Goal: Information Seeking & Learning: Learn about a topic

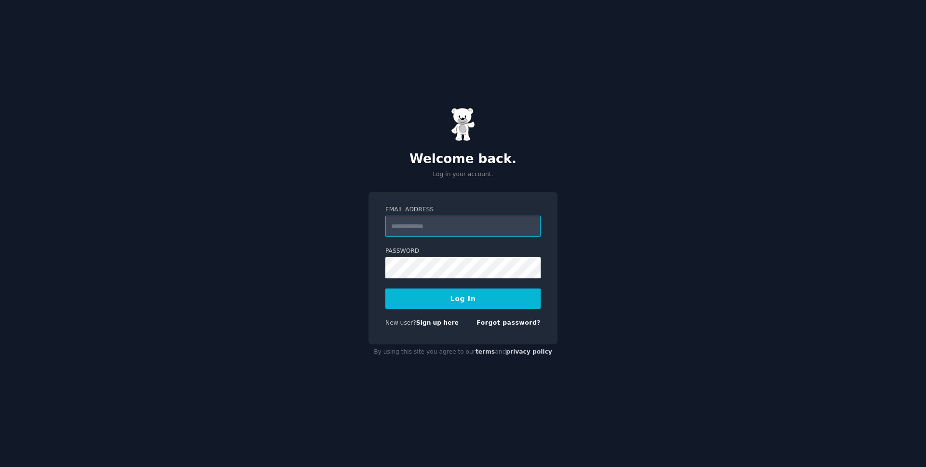
click at [488, 235] on input "Email Address" at bounding box center [462, 226] width 155 height 21
type input "**********"
click at [410, 292] on button "Log In" at bounding box center [462, 298] width 155 height 20
drag, startPoint x: 450, startPoint y: 289, endPoint x: 461, endPoint y: 293, distance: 12.4
click at [450, 289] on button "Log In" at bounding box center [462, 298] width 155 height 20
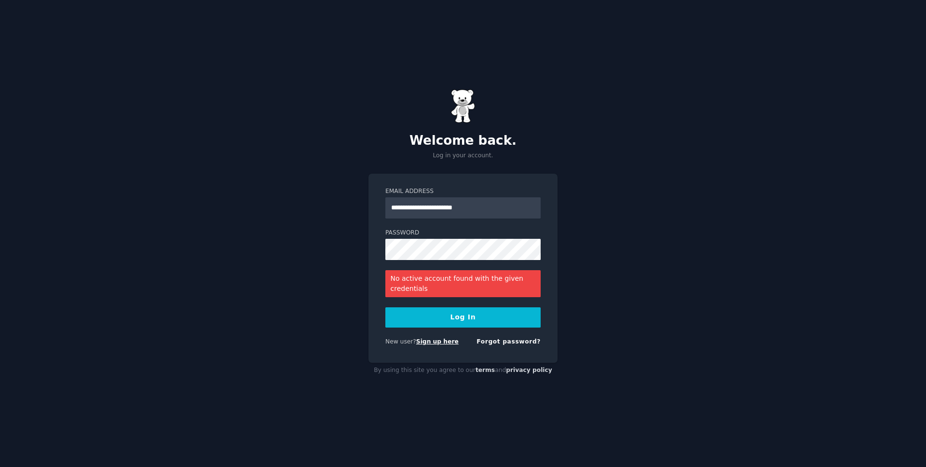
click at [435, 341] on link "Sign up here" at bounding box center [437, 341] width 42 height 7
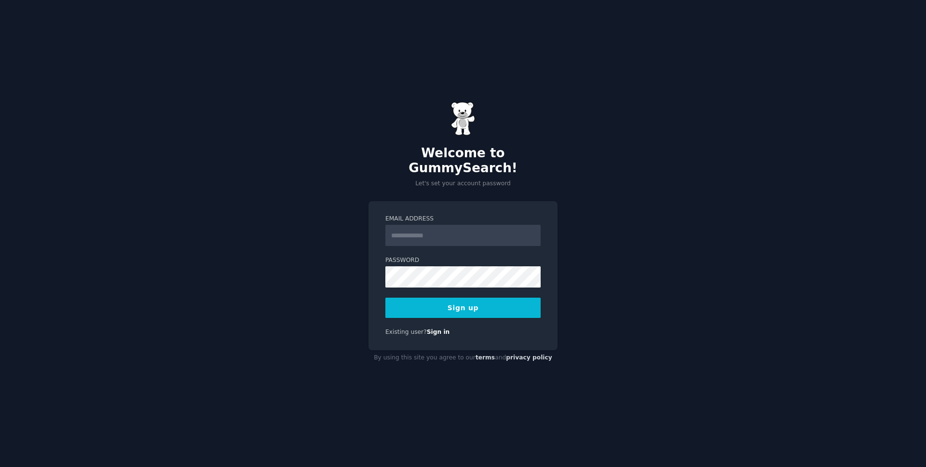
click at [446, 230] on input "Email Address" at bounding box center [462, 235] width 155 height 21
type input "**********"
click at [495, 301] on button "Sign up" at bounding box center [462, 308] width 155 height 20
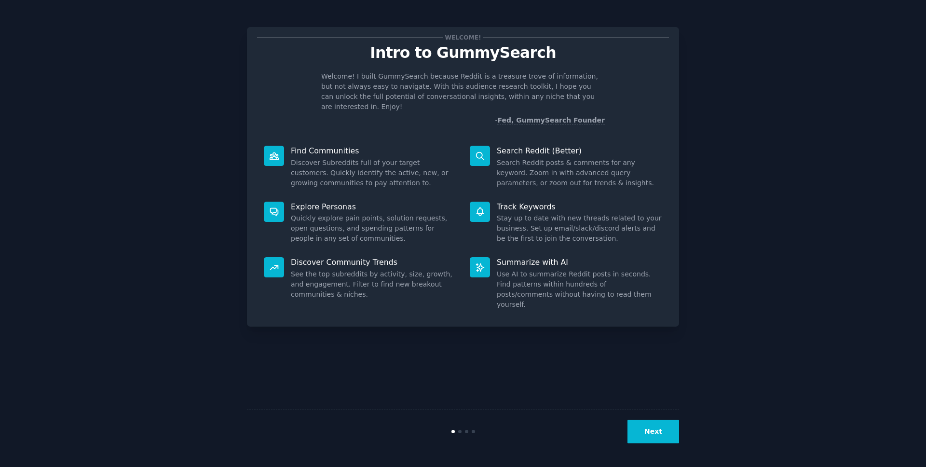
click at [651, 424] on button "Next" at bounding box center [654, 432] width 52 height 24
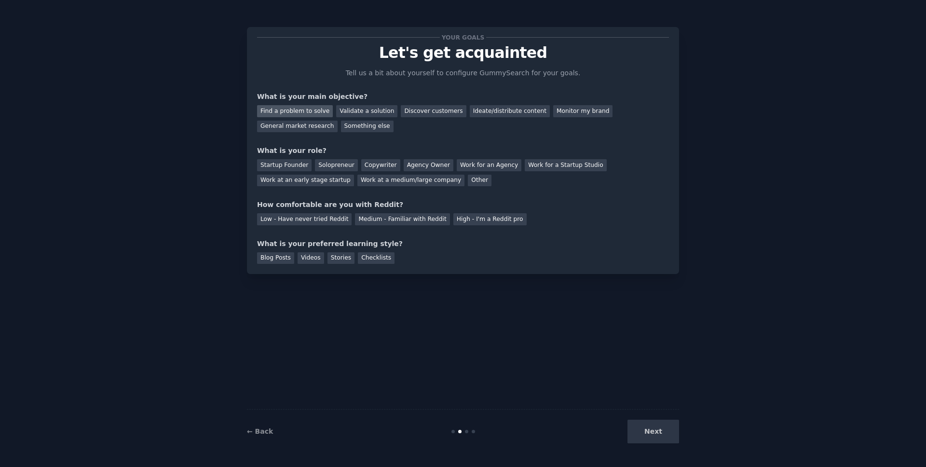
click at [281, 111] on div "Find a problem to solve" at bounding box center [295, 111] width 76 height 12
click at [301, 164] on div "Startup Founder" at bounding box center [284, 165] width 55 height 12
click at [337, 163] on div "Solopreneur" at bounding box center [336, 165] width 42 height 12
click at [431, 219] on div "Medium - Familiar with Reddit" at bounding box center [402, 219] width 95 height 12
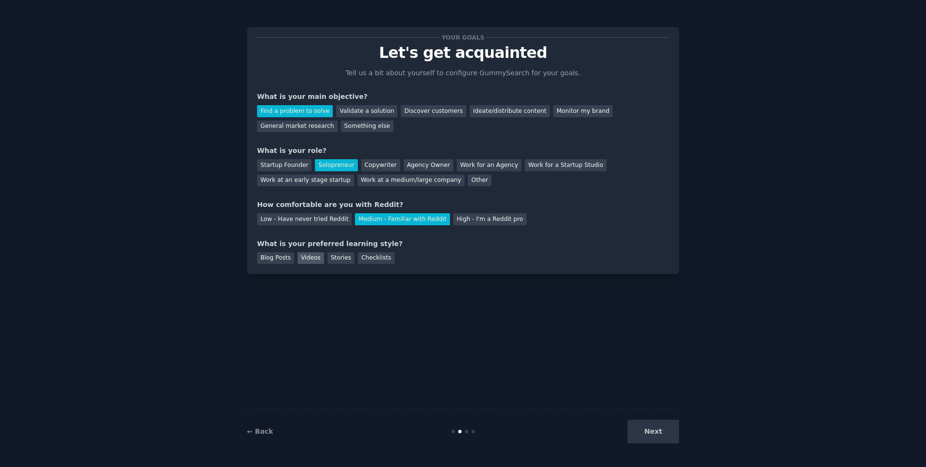
click at [311, 262] on div "Videos" at bounding box center [311, 258] width 27 height 12
click at [284, 263] on div "Blog Posts" at bounding box center [275, 258] width 37 height 12
click at [304, 261] on div "Videos" at bounding box center [311, 258] width 27 height 12
click at [656, 430] on button "Next" at bounding box center [654, 432] width 52 height 24
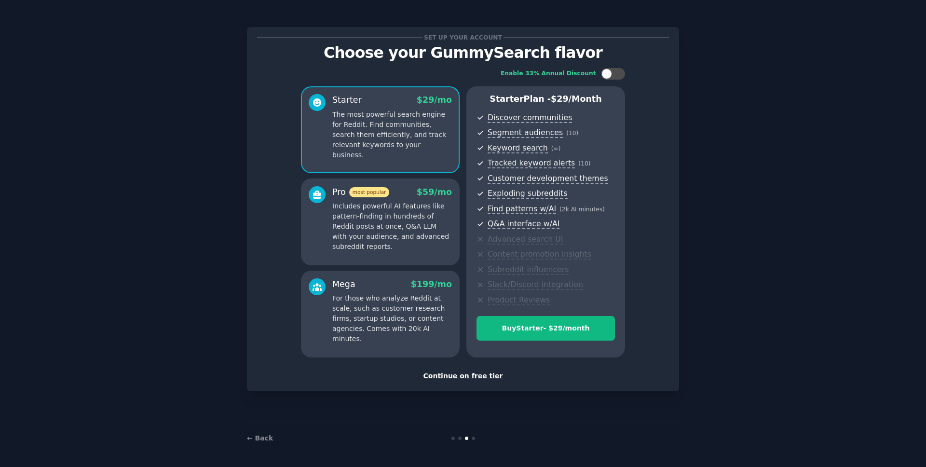
click at [464, 374] on div "Continue on free tier" at bounding box center [463, 376] width 412 height 10
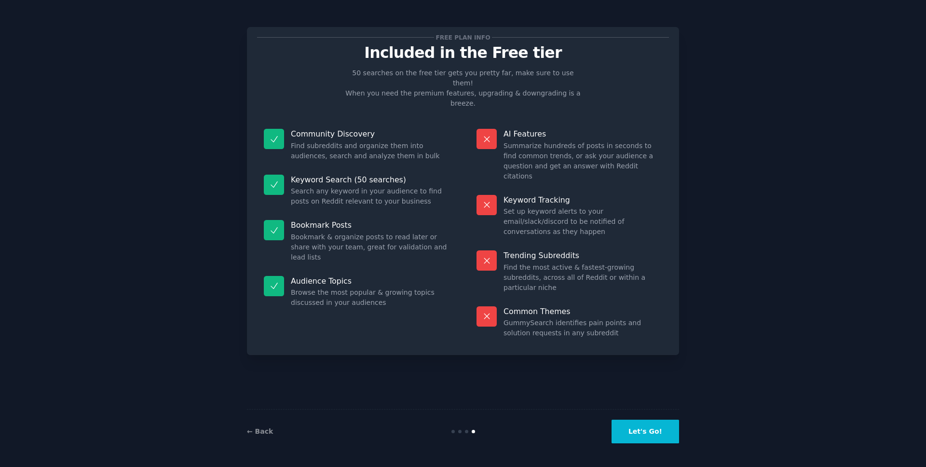
click at [651, 425] on button "Let's Go!" at bounding box center [646, 432] width 68 height 24
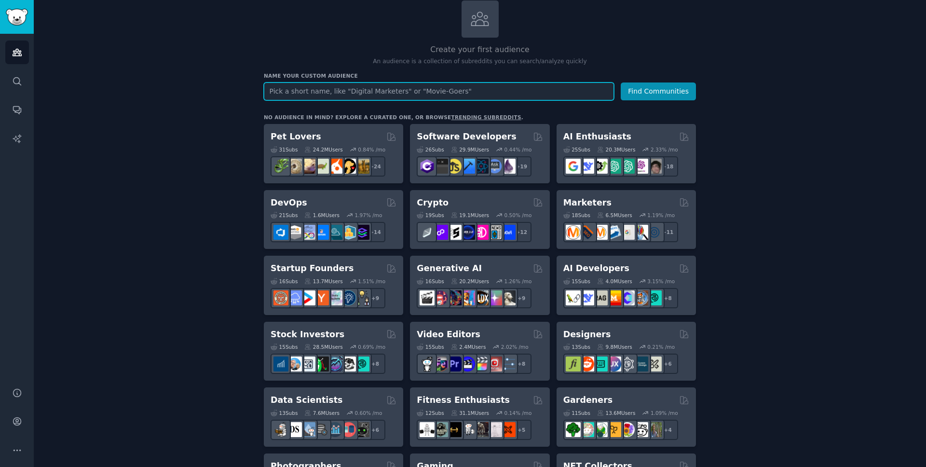
scroll to position [179, 0]
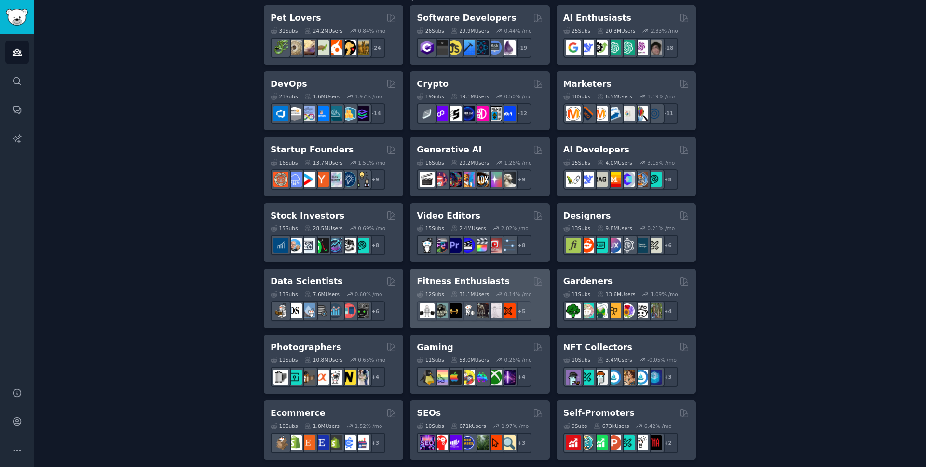
click at [495, 274] on div "Fitness Enthusiasts 12 Sub s 31.1M Users 0.14 % /mo r/physicaltherapy + 5" at bounding box center [479, 298] width 139 height 59
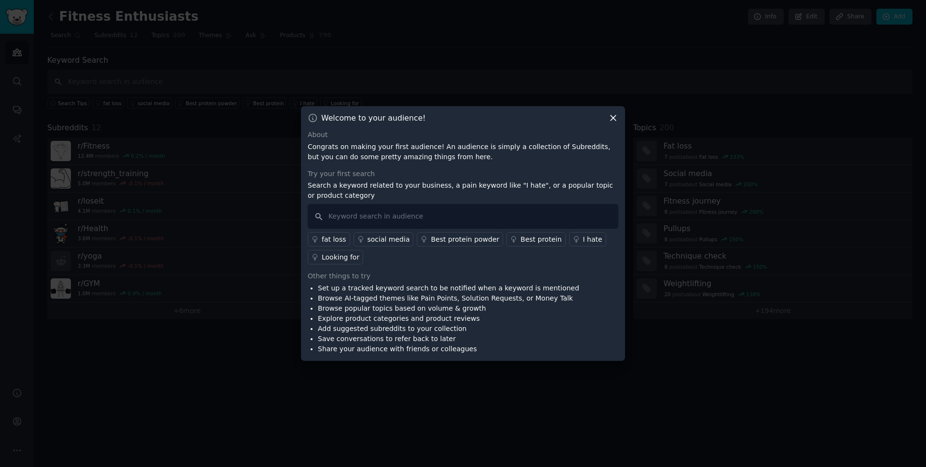
click at [614, 118] on icon at bounding box center [613, 118] width 10 height 10
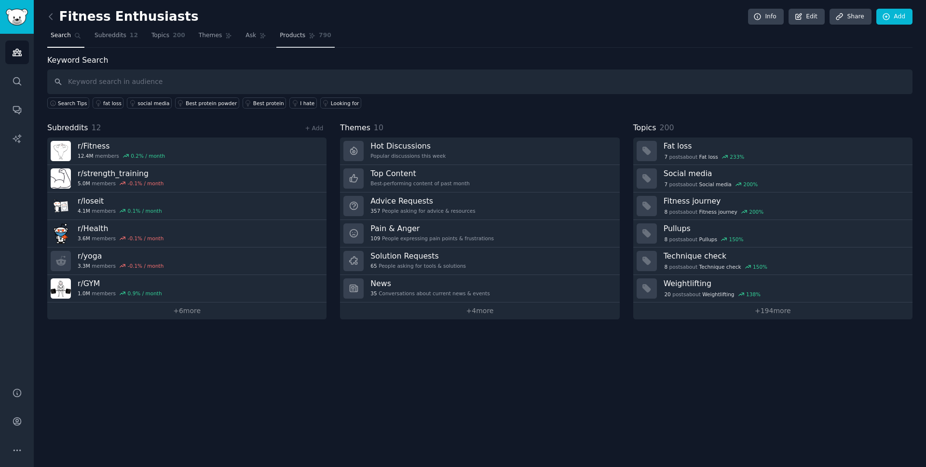
click at [299, 31] on span "Products" at bounding box center [293, 35] width 26 height 9
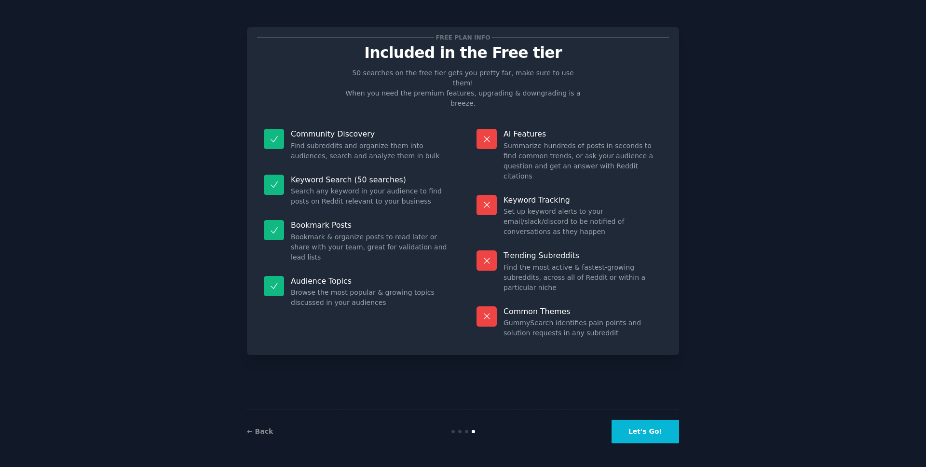
click at [662, 433] on button "Let's Go!" at bounding box center [646, 432] width 68 height 24
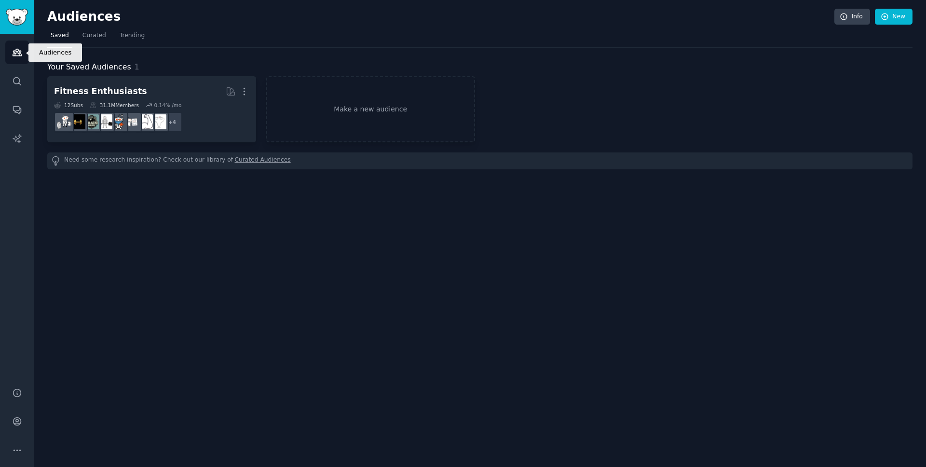
click at [12, 52] on icon "Sidebar" at bounding box center [17, 52] width 10 height 10
click at [96, 36] on span "Curated" at bounding box center [94, 35] width 24 height 9
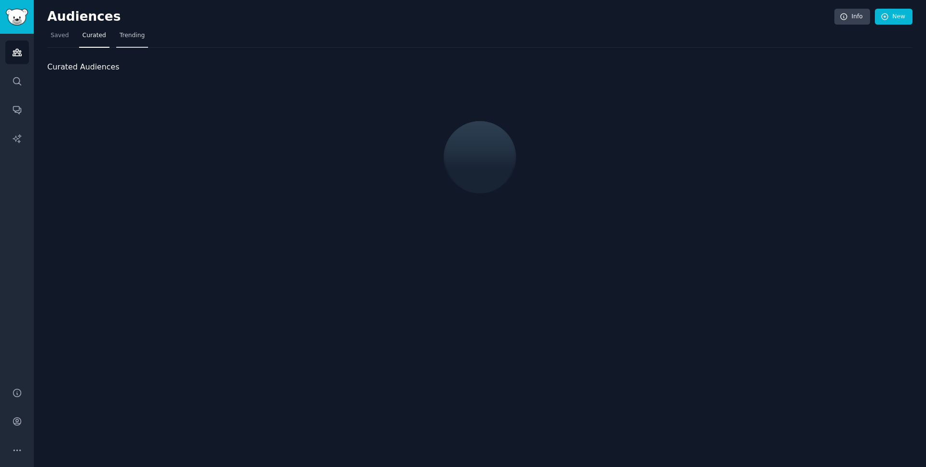
click at [124, 37] on span "Trending" at bounding box center [132, 35] width 25 height 9
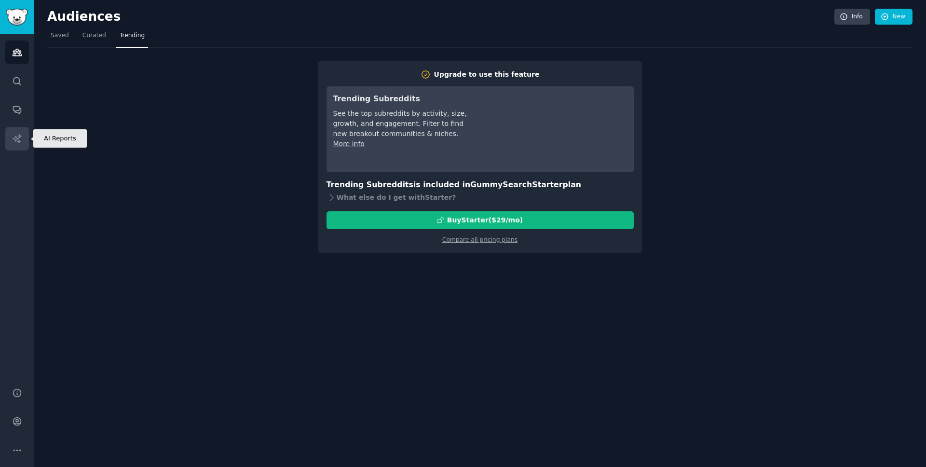
click at [18, 134] on icon "Sidebar" at bounding box center [17, 139] width 10 height 10
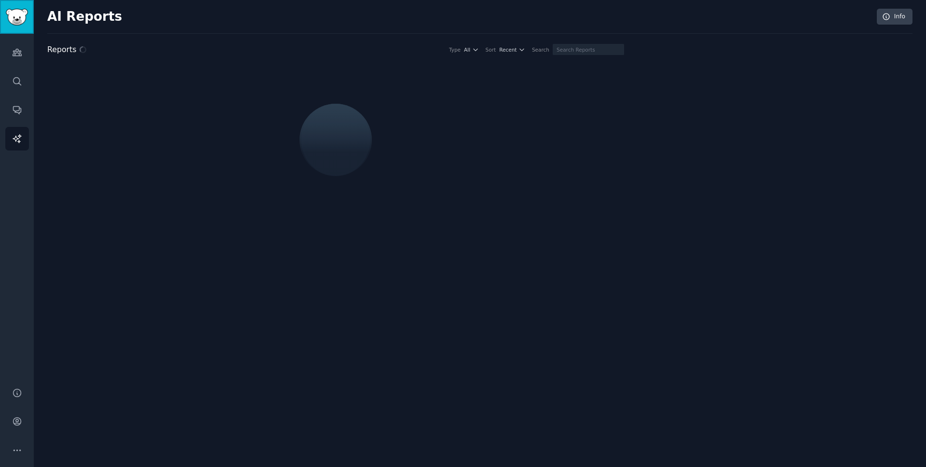
click at [18, 13] on img "Sidebar" at bounding box center [17, 17] width 22 height 17
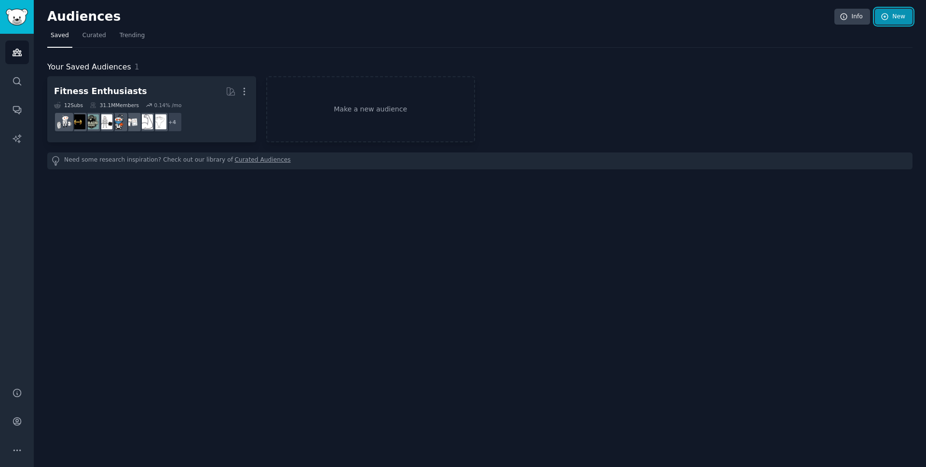
click at [898, 14] on link "New" at bounding box center [894, 17] width 38 height 16
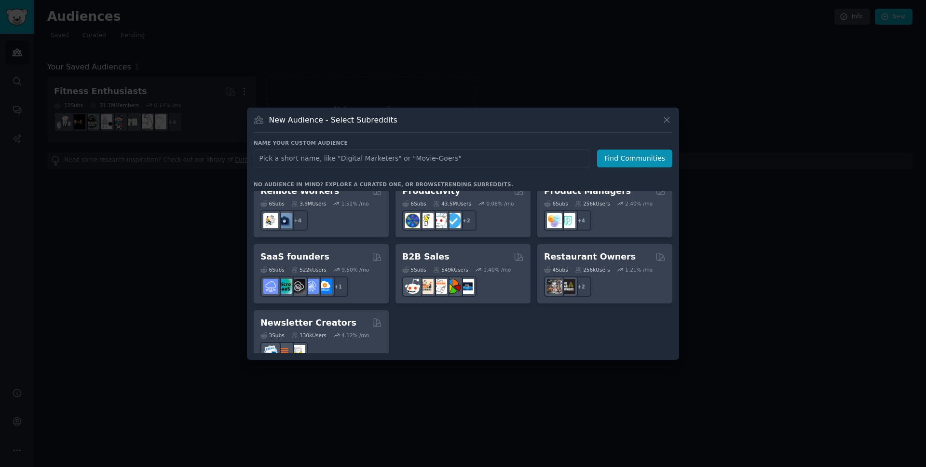
scroll to position [753, 0]
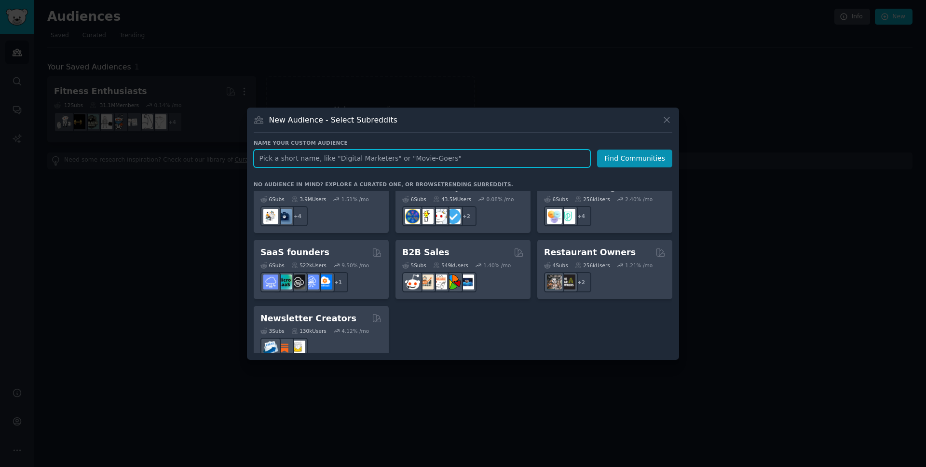
click at [419, 158] on input "text" at bounding box center [422, 159] width 337 height 18
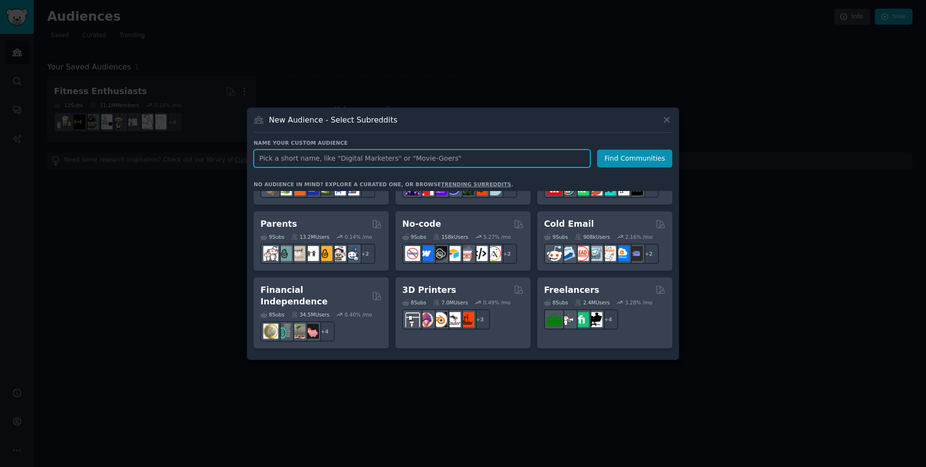
scroll to position [424, 0]
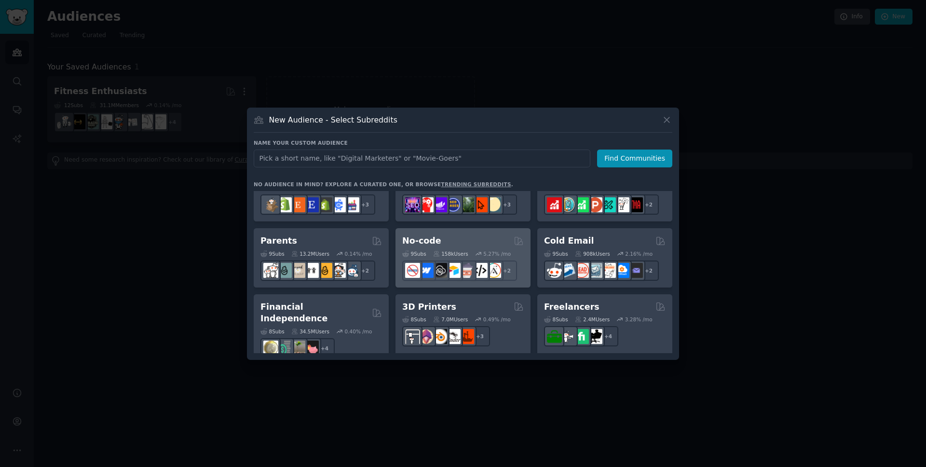
click at [481, 245] on div "No-code" at bounding box center [463, 241] width 122 height 12
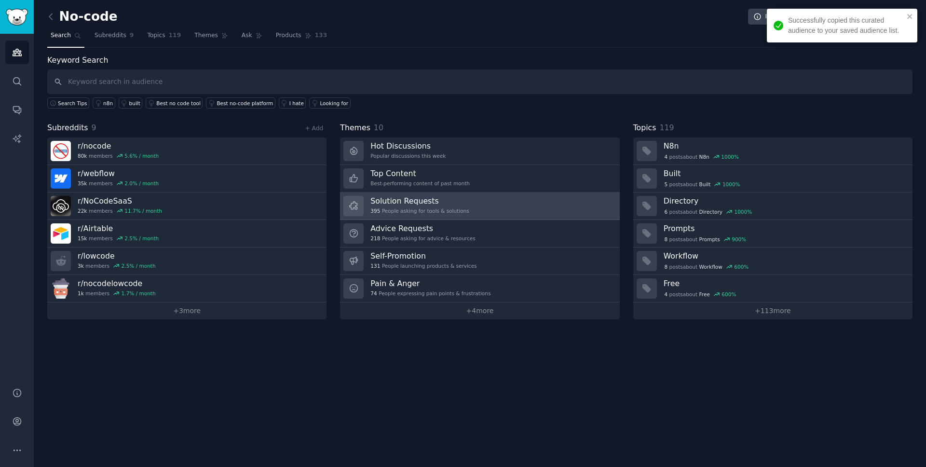
click at [496, 200] on link "Solution Requests 395 People asking for tools & solutions" at bounding box center [479, 205] width 279 height 27
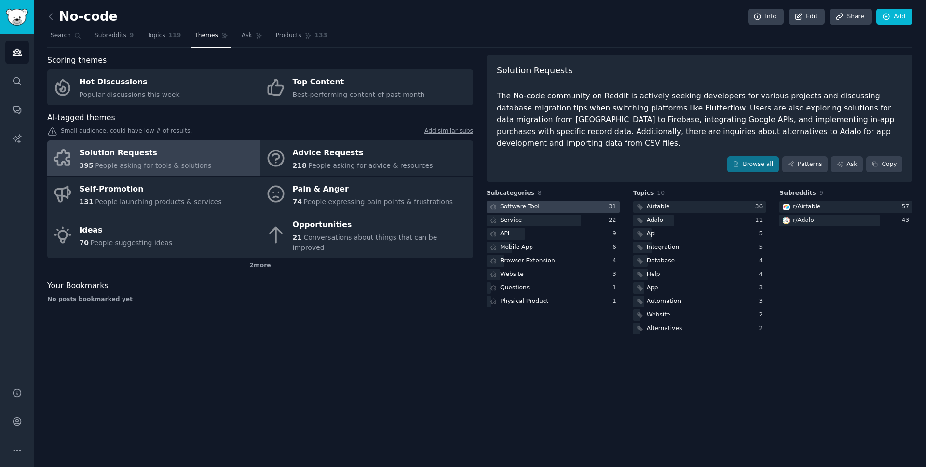
click at [569, 201] on div at bounding box center [553, 207] width 133 height 12
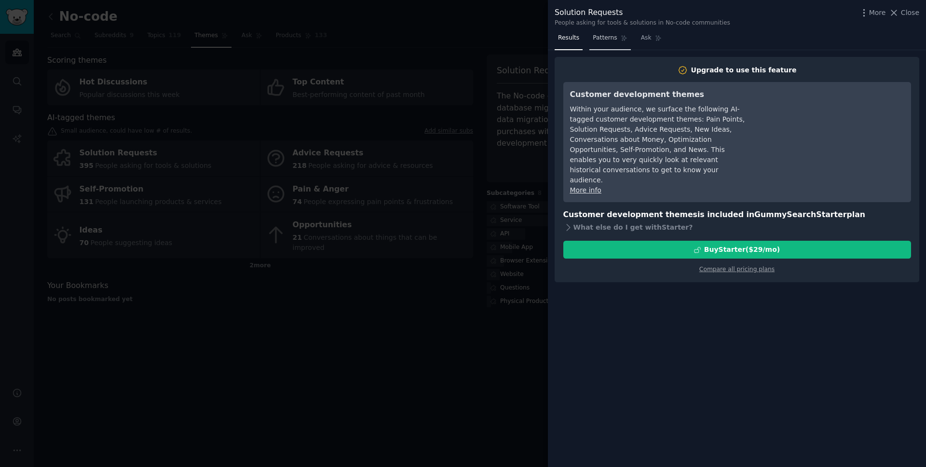
click at [604, 42] on span "Patterns" at bounding box center [605, 38] width 24 height 9
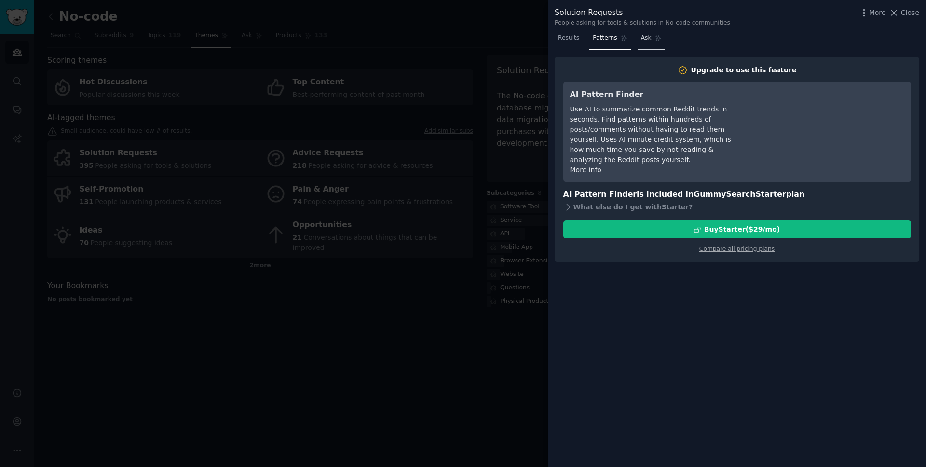
click at [645, 43] on link "Ask" at bounding box center [651, 40] width 27 height 20
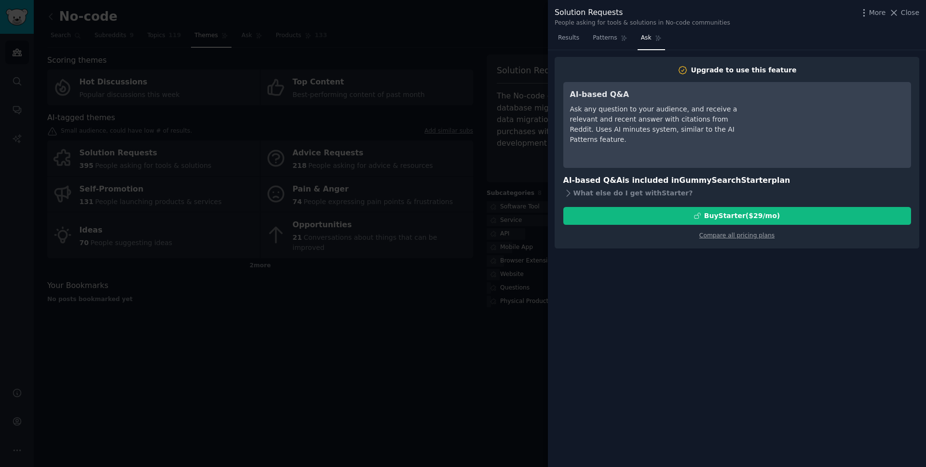
click at [427, 352] on div at bounding box center [463, 233] width 926 height 467
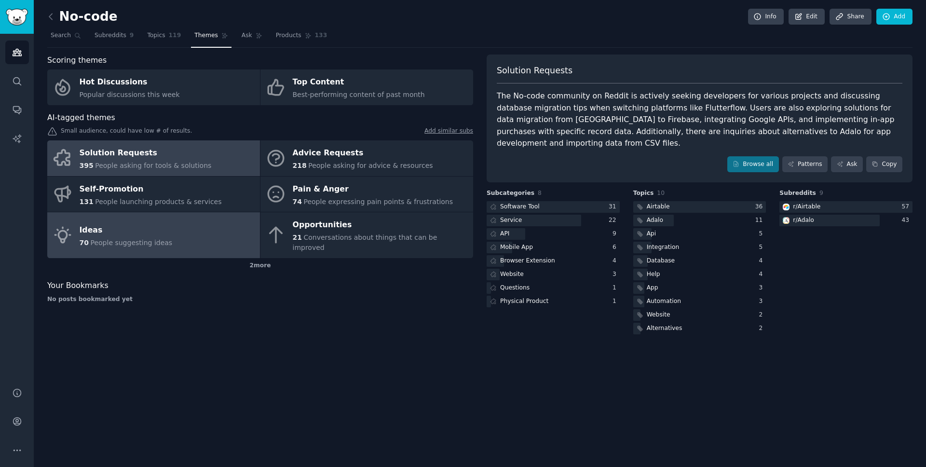
click at [204, 240] on link "Ideas 70 People suggesting ideas" at bounding box center [153, 235] width 213 height 46
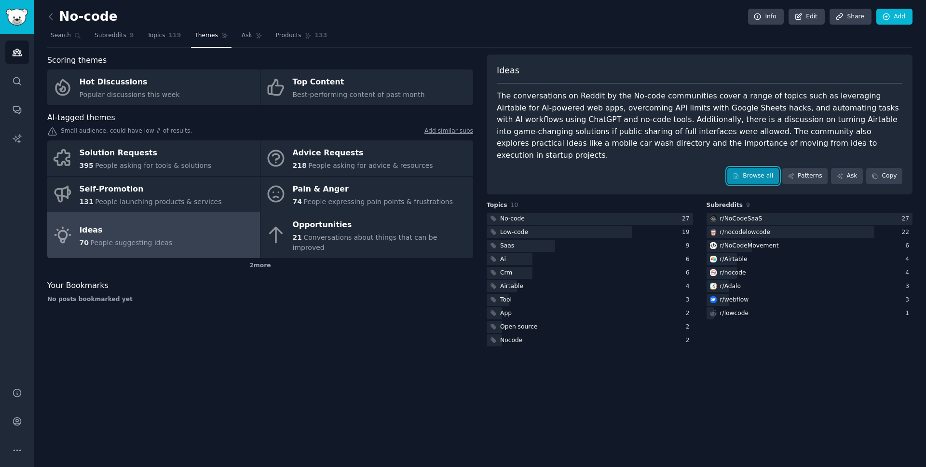
click at [765, 168] on link "Browse all" at bounding box center [753, 176] width 52 height 16
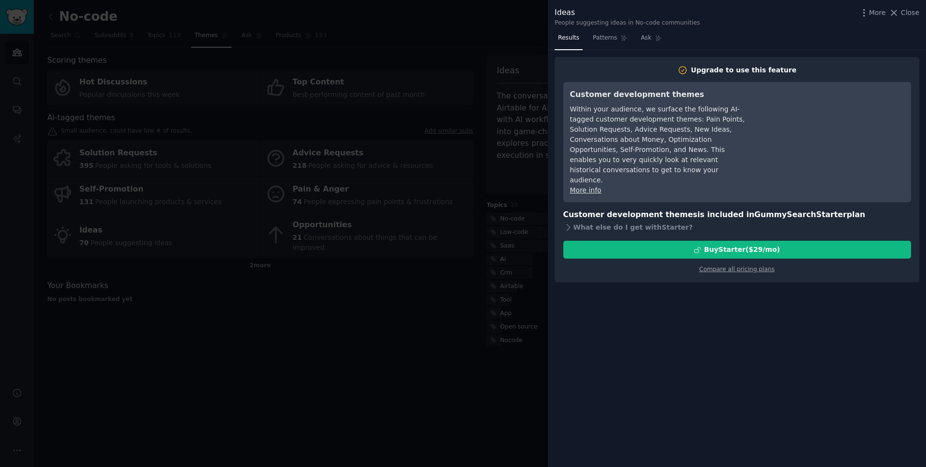
click at [519, 102] on div at bounding box center [463, 233] width 926 height 467
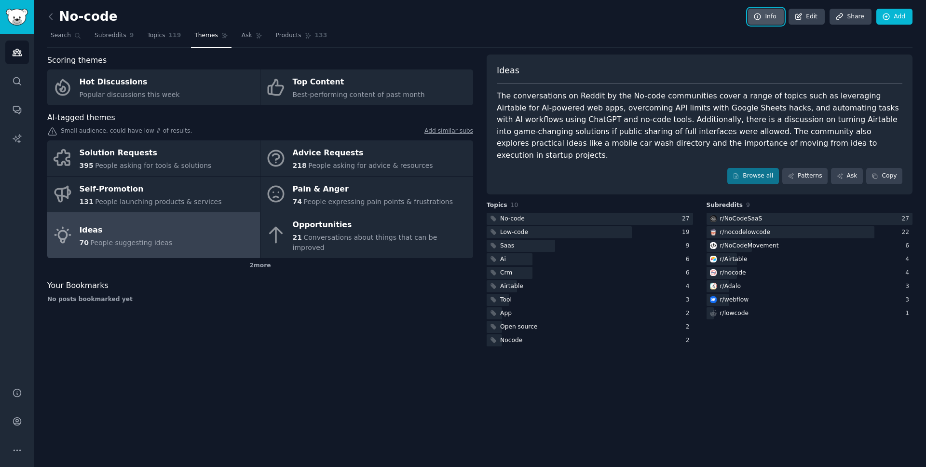
click at [759, 15] on icon at bounding box center [757, 17] width 9 height 9
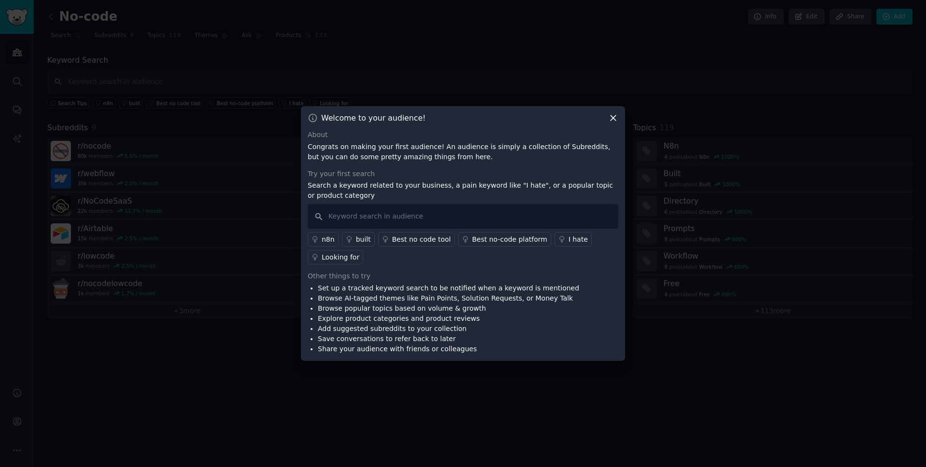
click at [722, 89] on div at bounding box center [463, 233] width 926 height 467
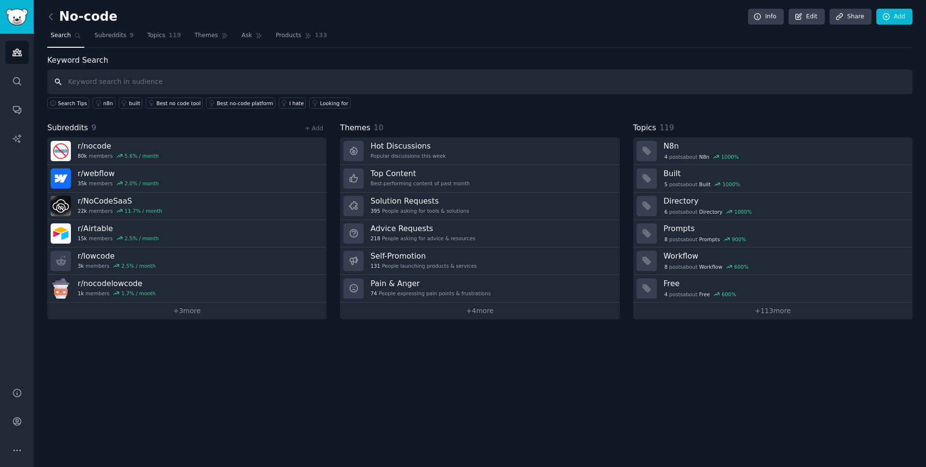
drag, startPoint x: 722, startPoint y: 89, endPoint x: 725, endPoint y: 84, distance: 6.3
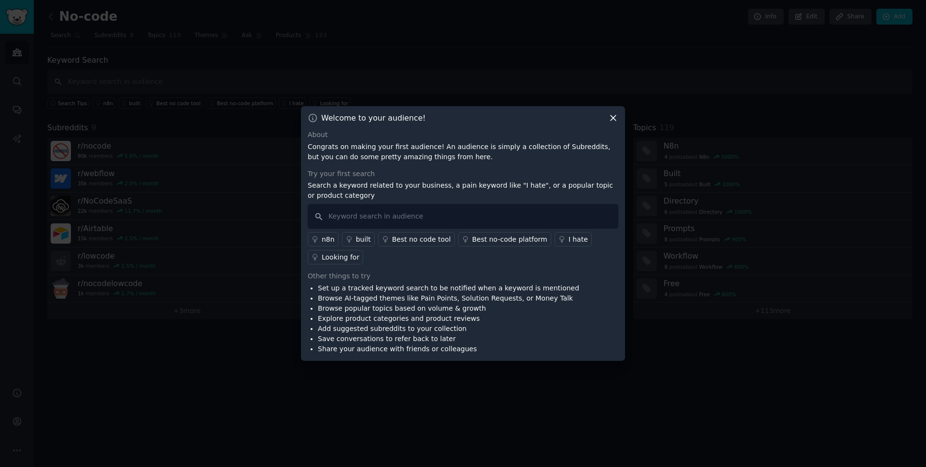
click at [124, 46] on div at bounding box center [463, 233] width 926 height 467
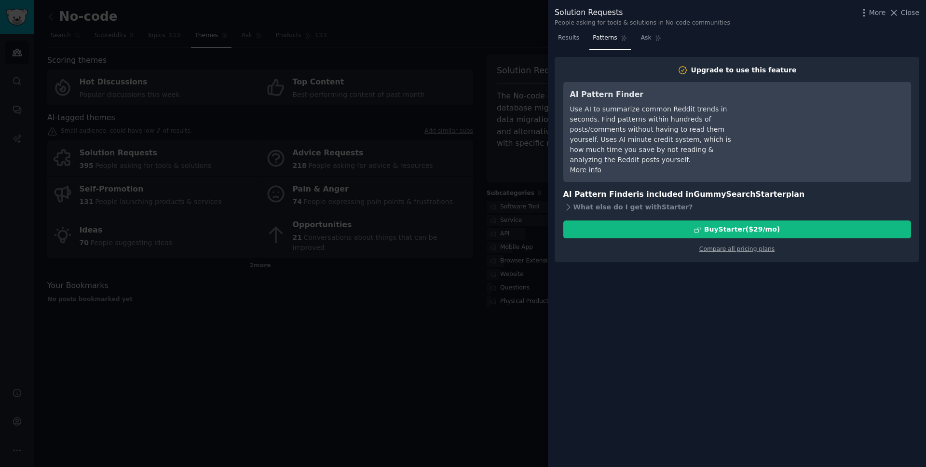
click at [140, 65] on div at bounding box center [463, 233] width 926 height 467
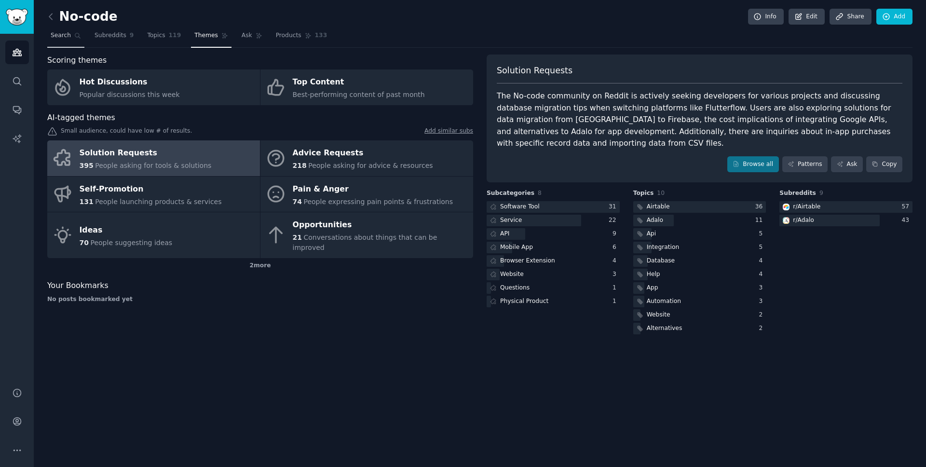
click at [68, 39] on span "Search" at bounding box center [61, 35] width 20 height 9
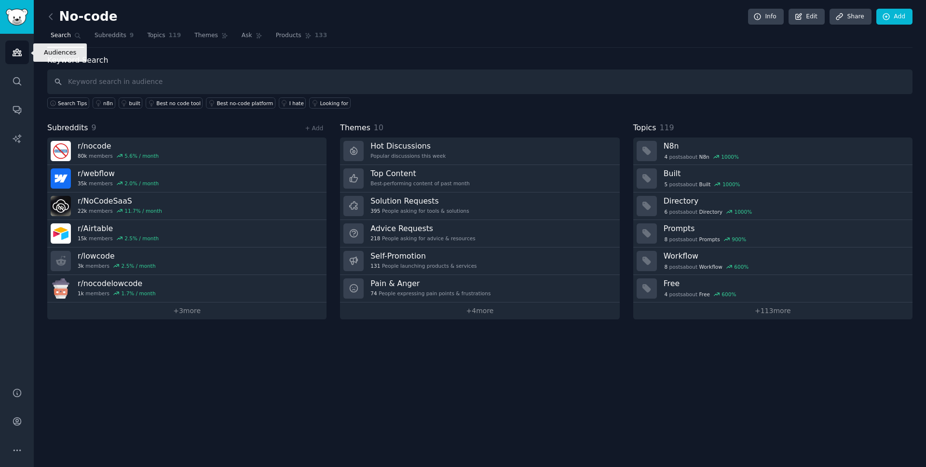
click at [18, 52] on icon "Sidebar" at bounding box center [17, 52] width 10 height 10
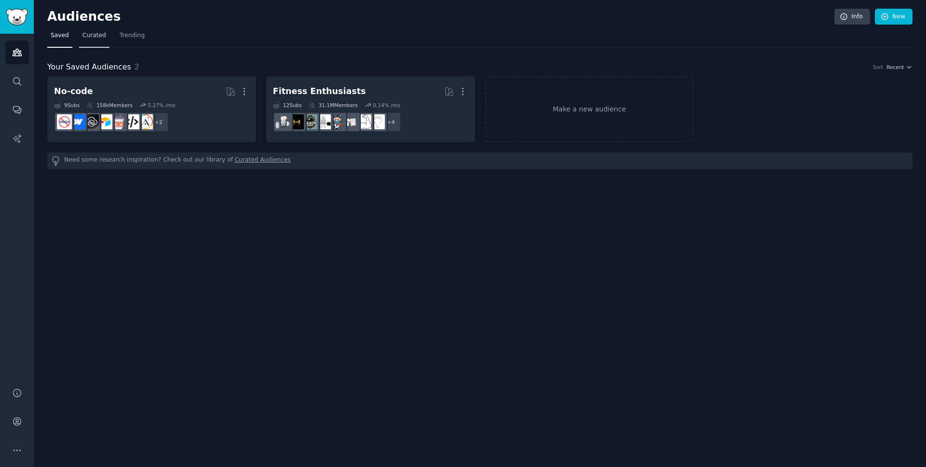
click at [92, 36] on span "Curated" at bounding box center [94, 35] width 24 height 9
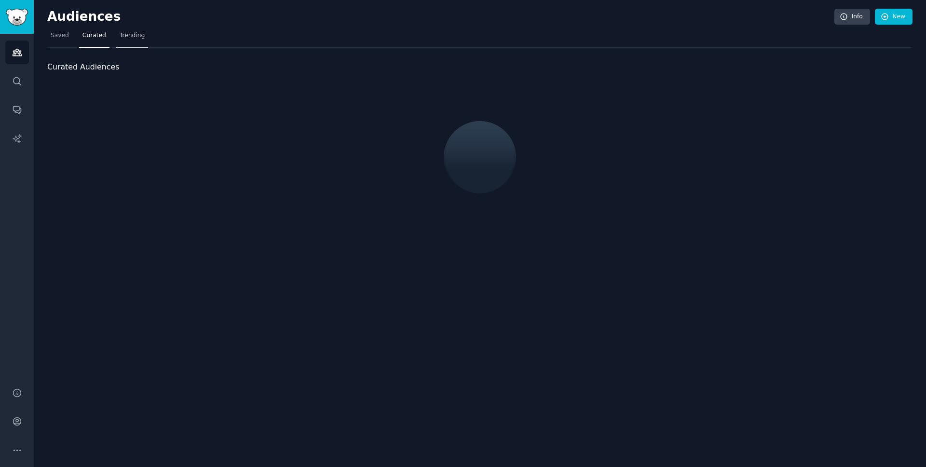
click at [123, 36] on span "Trending" at bounding box center [132, 35] width 25 height 9
